Goal: Information Seeking & Learning: Learn about a topic

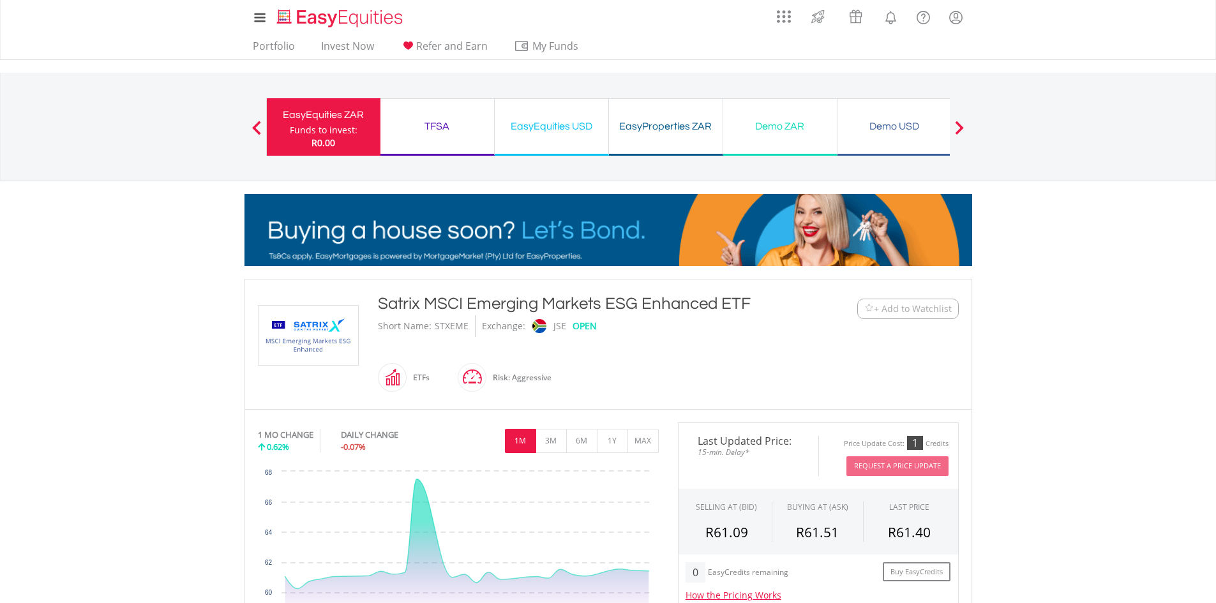
click at [262, 34] on div "My Investments Invest Now New Listings Sell My Recurring Investments Pending Or…" at bounding box center [607, 17] width 727 height 35
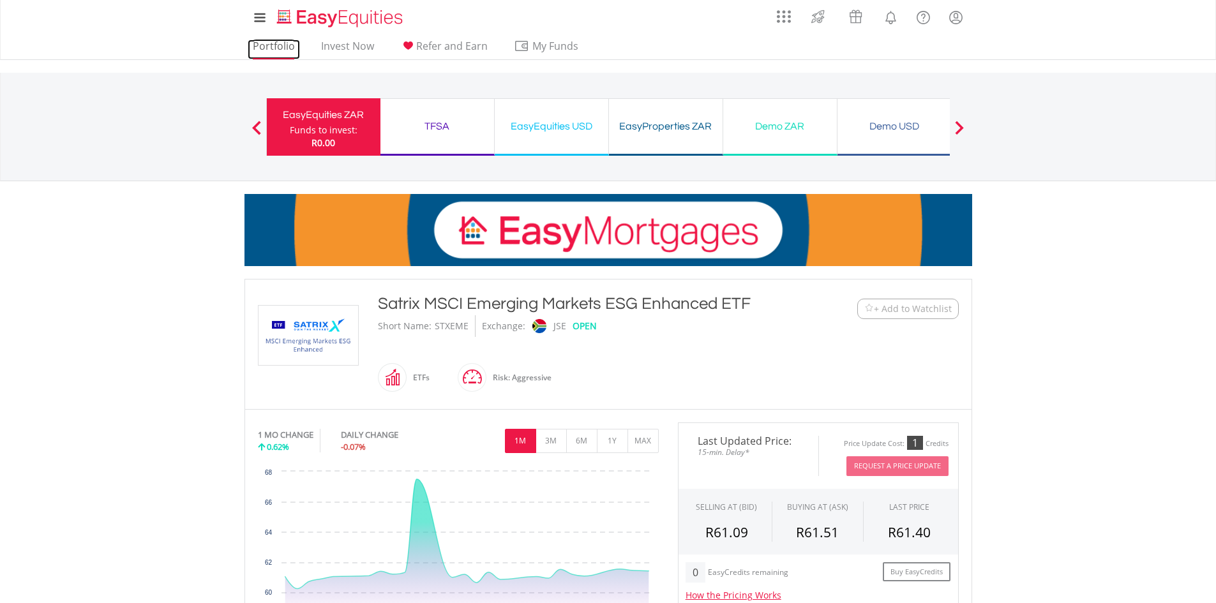
click at [264, 40] on link "Portfolio" at bounding box center [274, 50] width 52 height 20
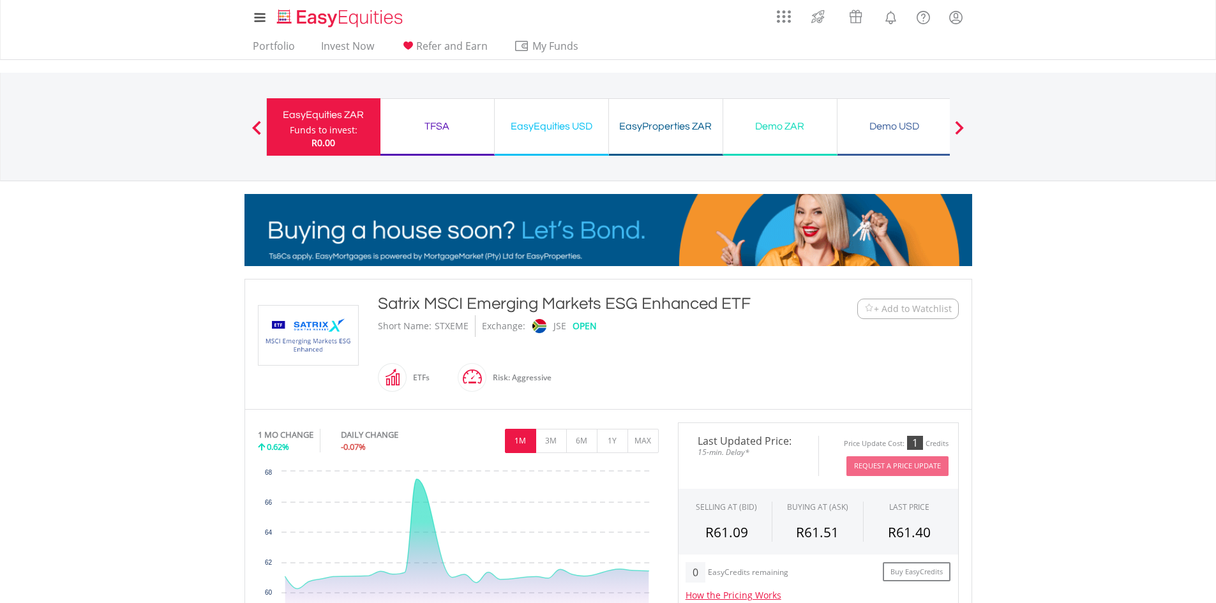
drag, startPoint x: 0, startPoint y: 0, endPoint x: 233, endPoint y: 35, distance: 235.6
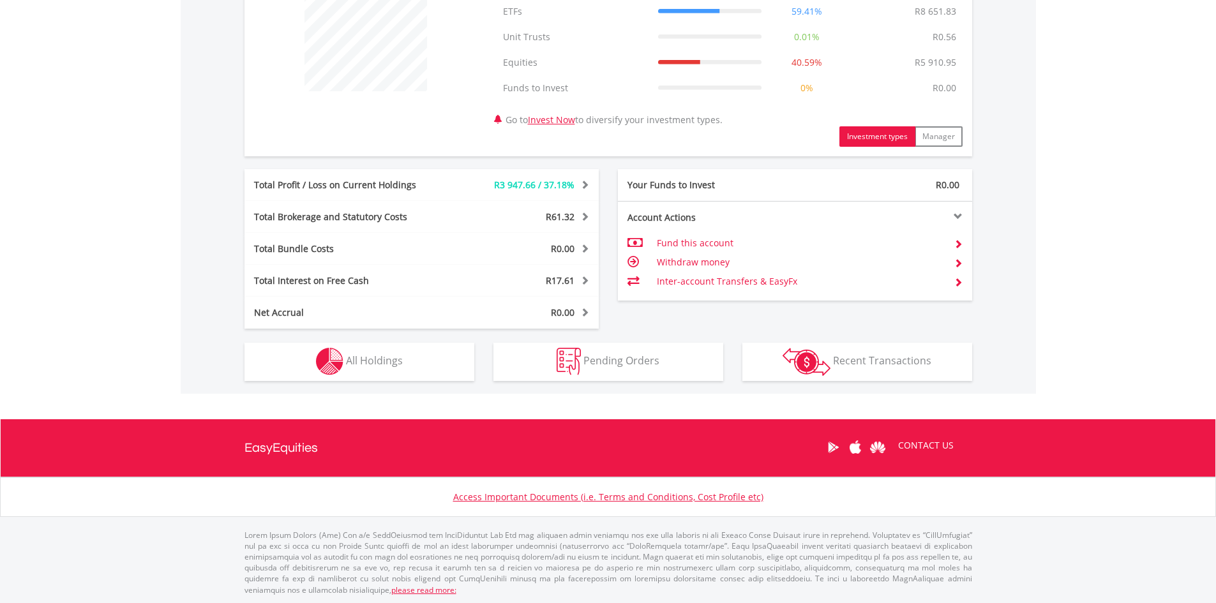
scroll to position [528, 0]
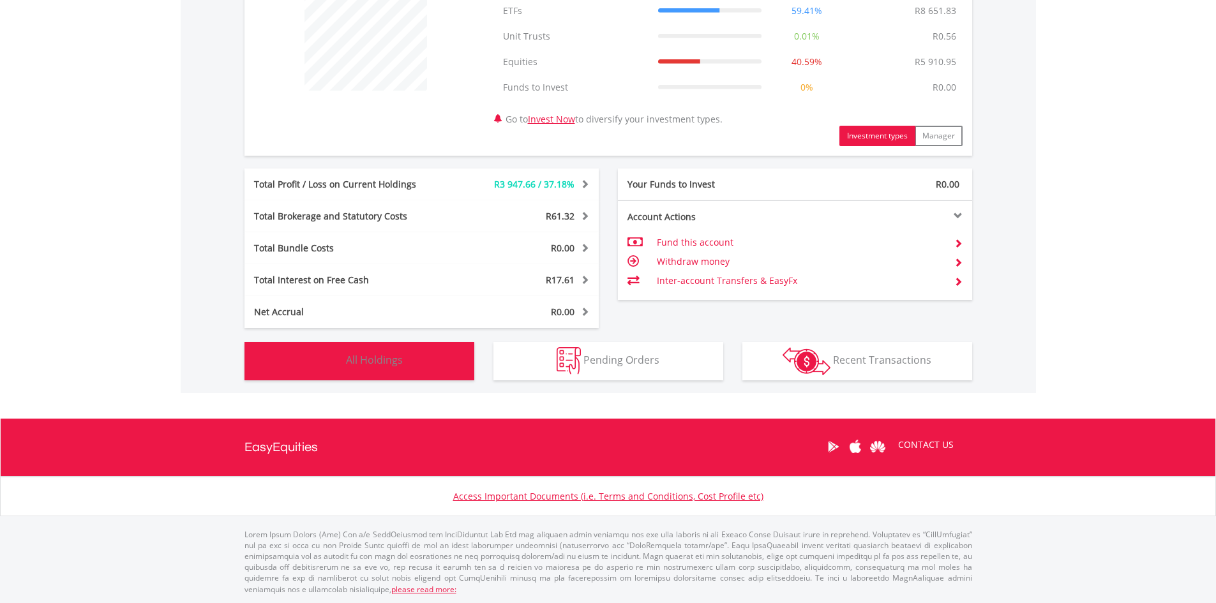
click at [405, 369] on button "Holdings All Holdings" at bounding box center [359, 361] width 230 height 38
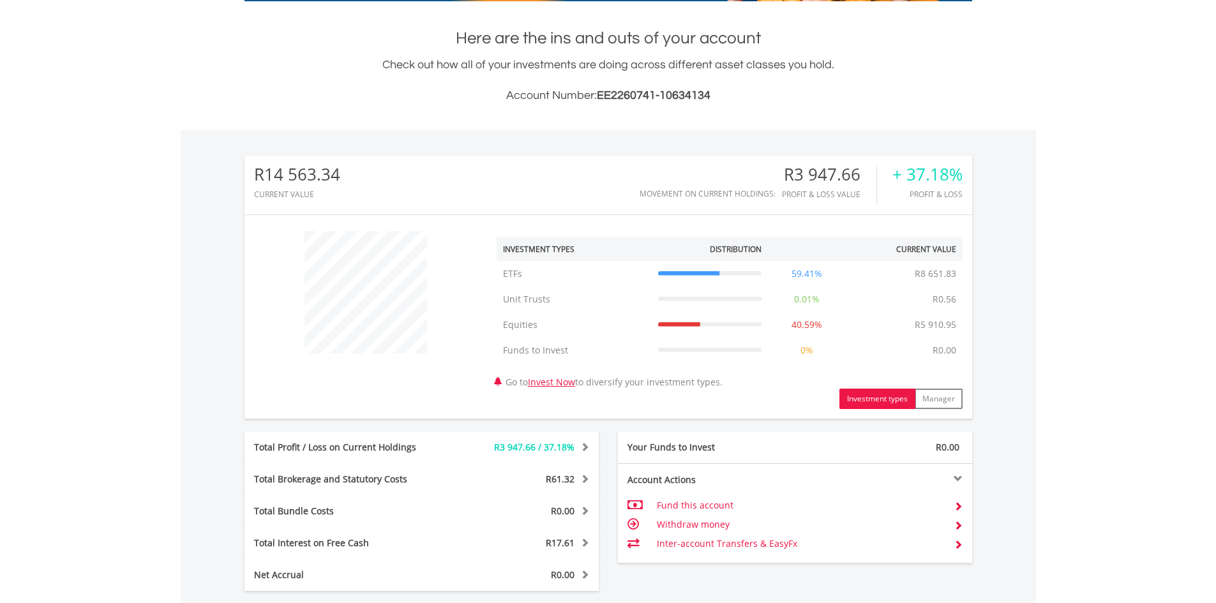
scroll to position [0, 0]
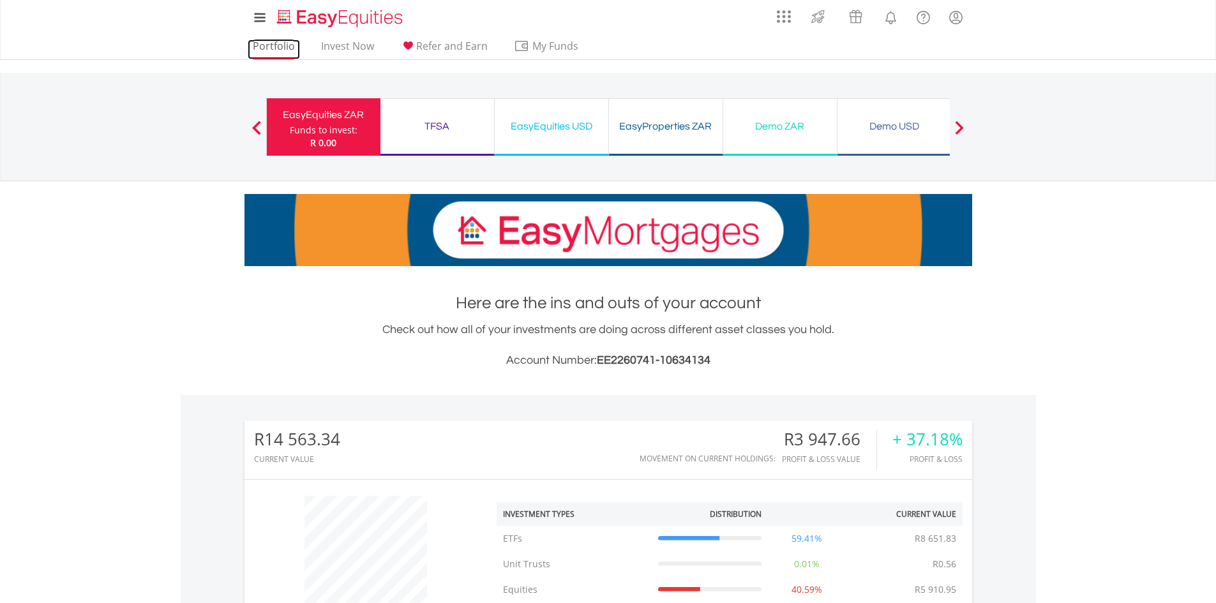
click at [274, 43] on link "Portfolio" at bounding box center [274, 50] width 52 height 20
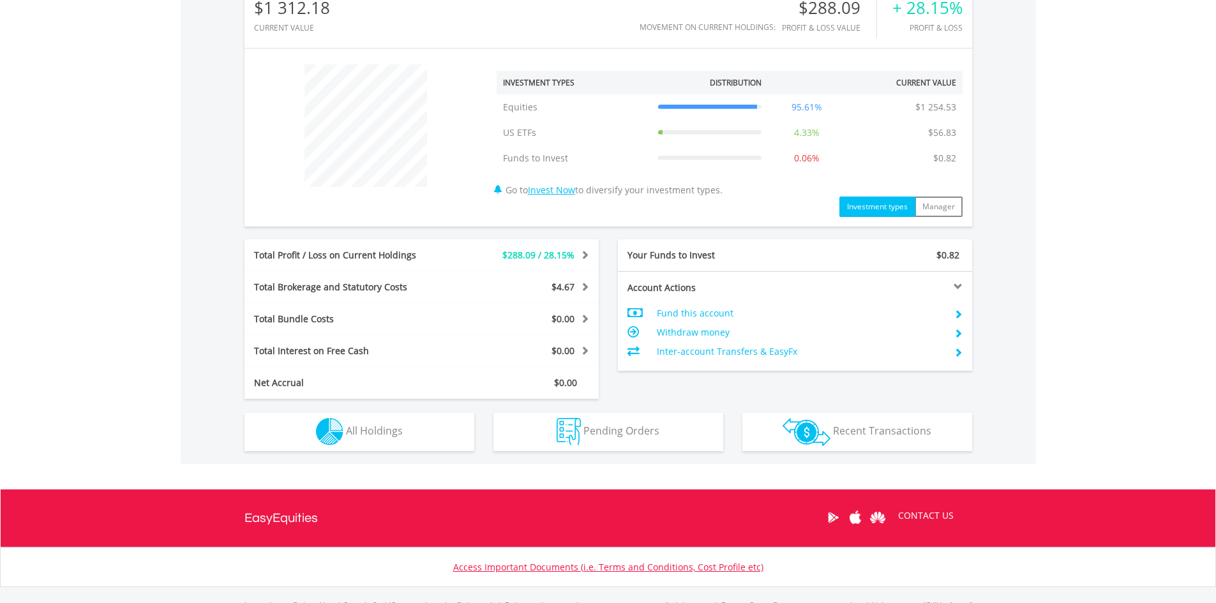
scroll to position [502, 0]
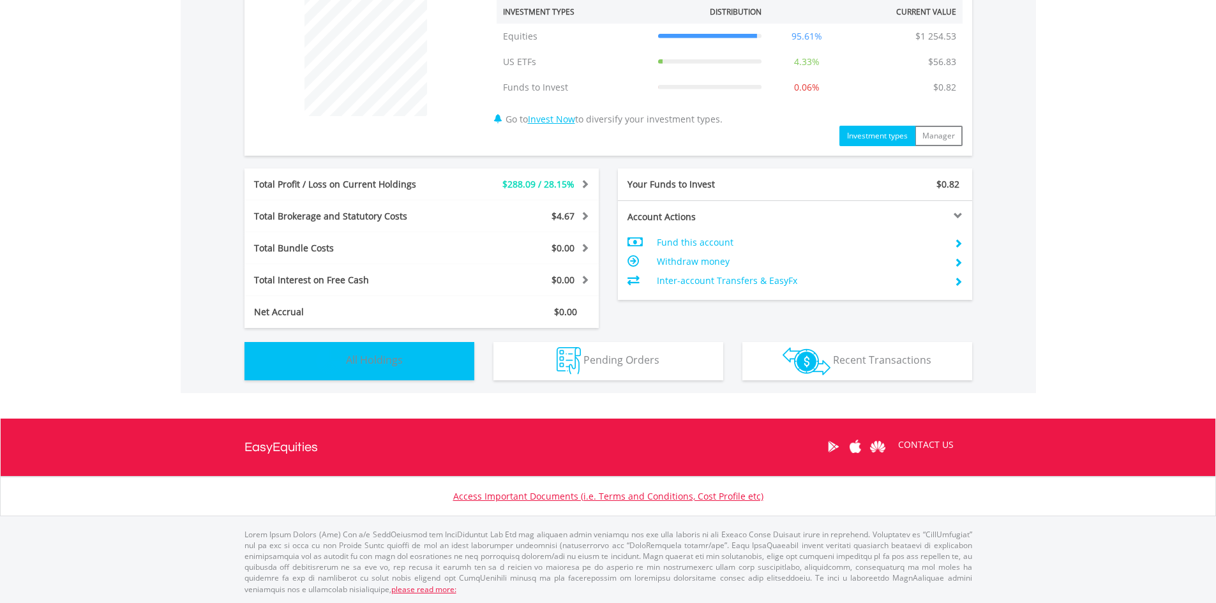
click at [390, 364] on span "All Holdings" at bounding box center [374, 360] width 57 height 14
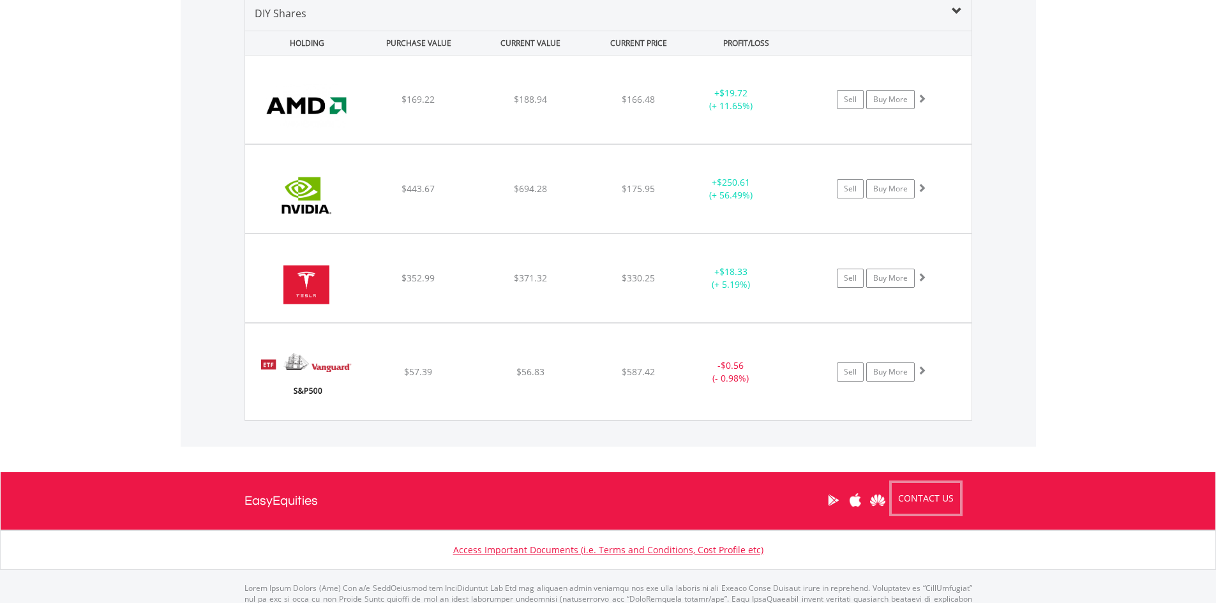
scroll to position [981, 0]
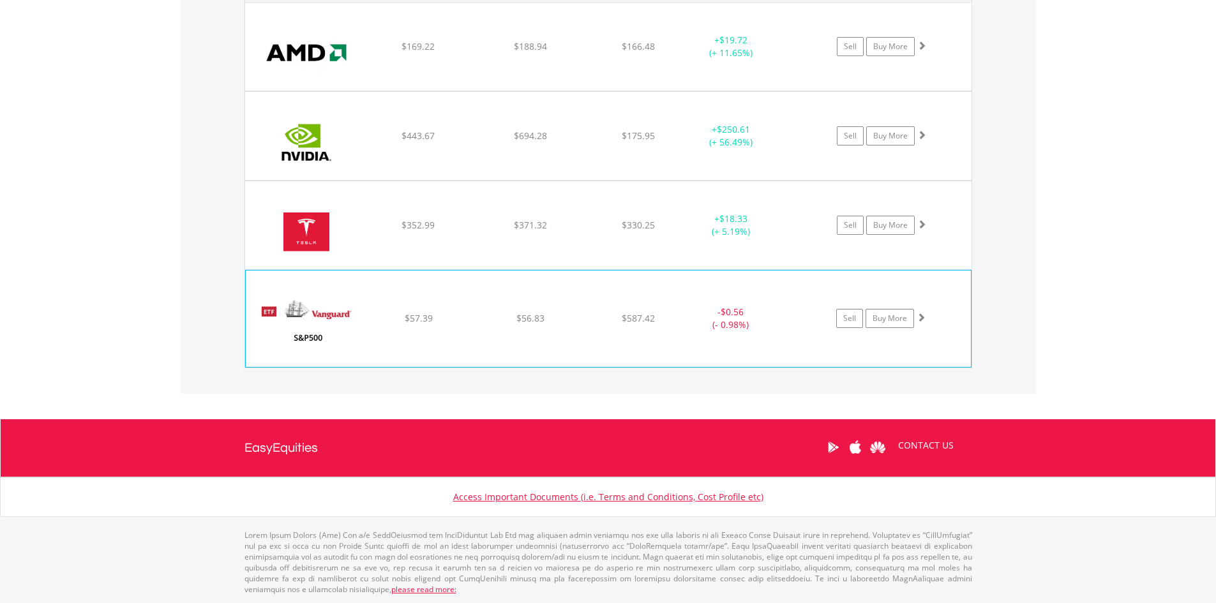
click at [315, 325] on img at bounding box center [307, 325] width 110 height 77
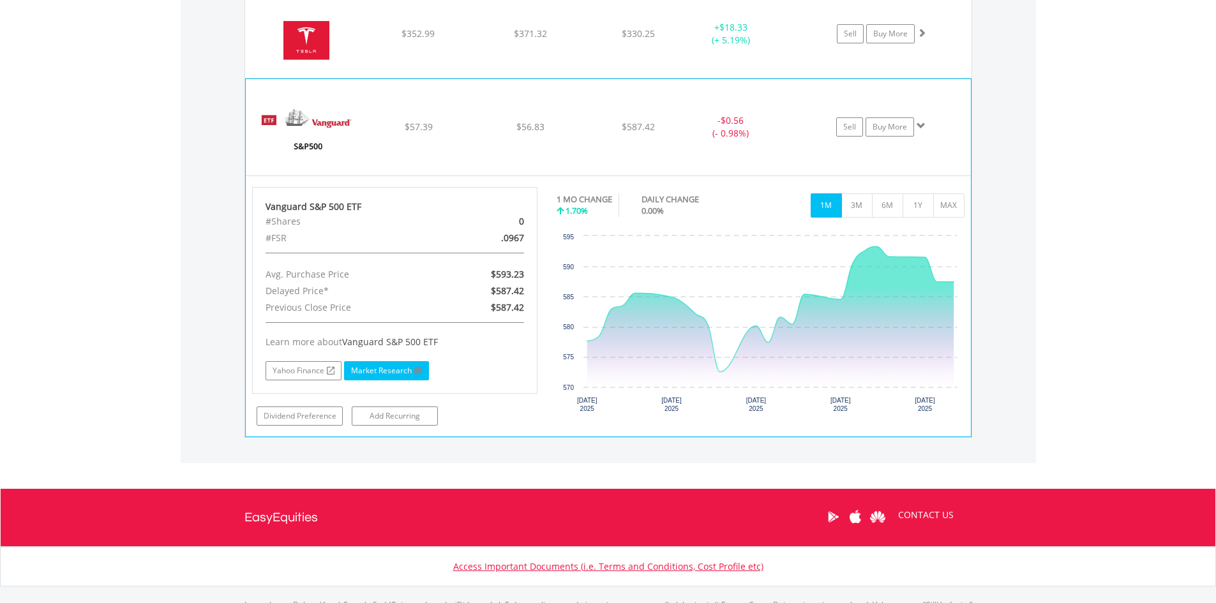
scroll to position [1109, 0]
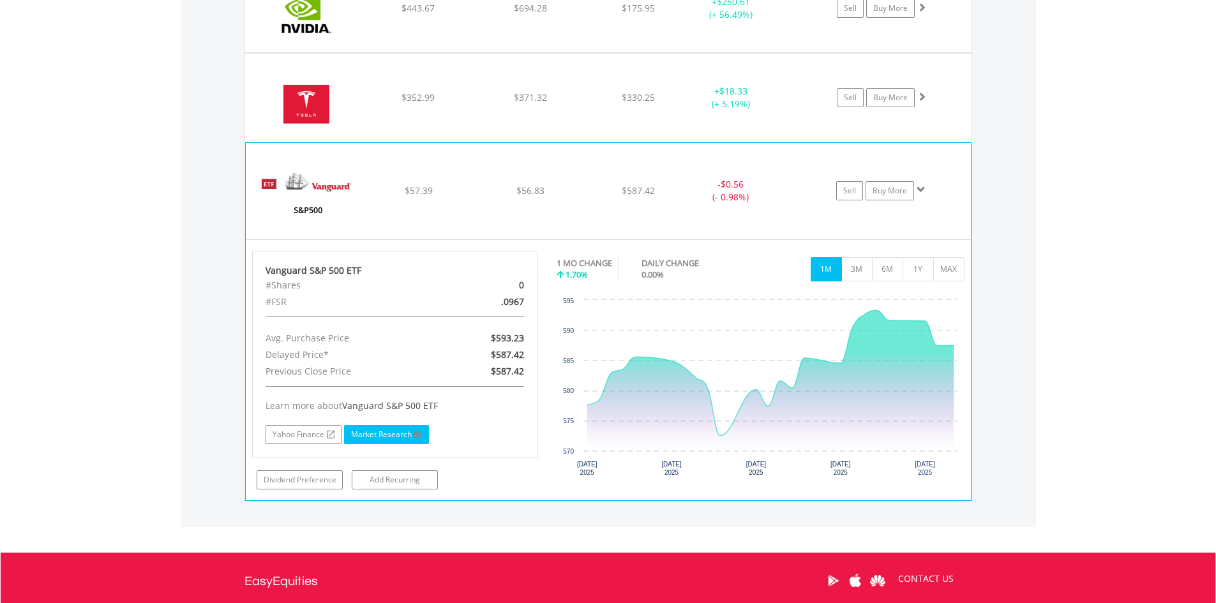
click at [395, 433] on link "Market Research" at bounding box center [386, 434] width 85 height 19
